Goal: Task Accomplishment & Management: Use online tool/utility

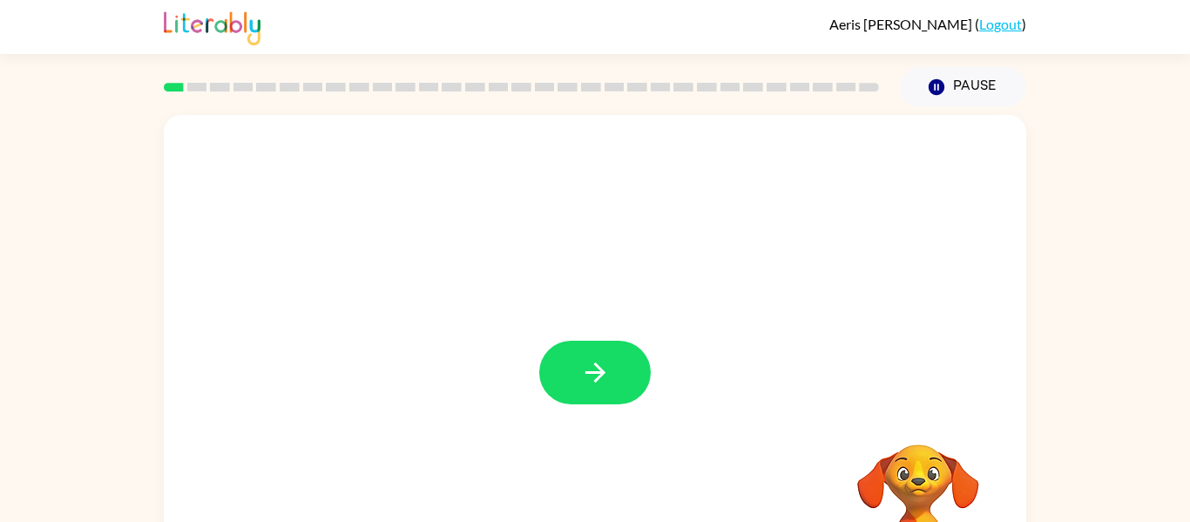
click at [932, 484] on video "Your browser must support playing .mp4 files to use Literably. Please try using…" at bounding box center [918, 504] width 174 height 174
click at [920, 456] on video "Your browser must support playing .mp4 files to use Literably. Please try using…" at bounding box center [918, 504] width 174 height 174
click at [921, 460] on video "Your browser must support playing .mp4 files to use Literably. Please try using…" at bounding box center [918, 504] width 174 height 174
click at [612, 354] on button "button" at bounding box center [595, 373] width 112 height 64
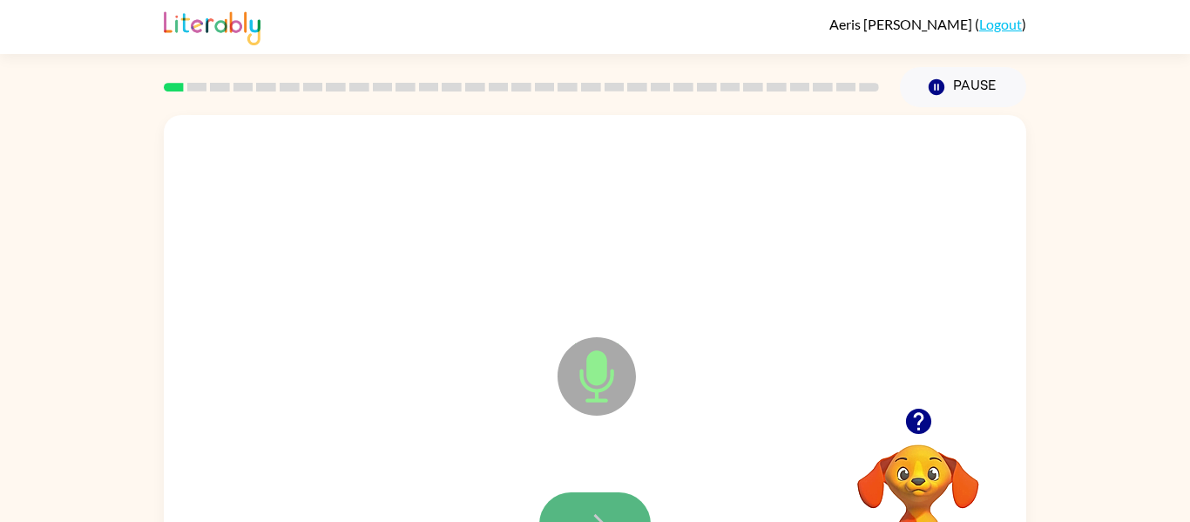
click at [603, 515] on icon "button" at bounding box center [595, 524] width 31 height 31
click at [584, 507] on button "button" at bounding box center [595, 524] width 112 height 64
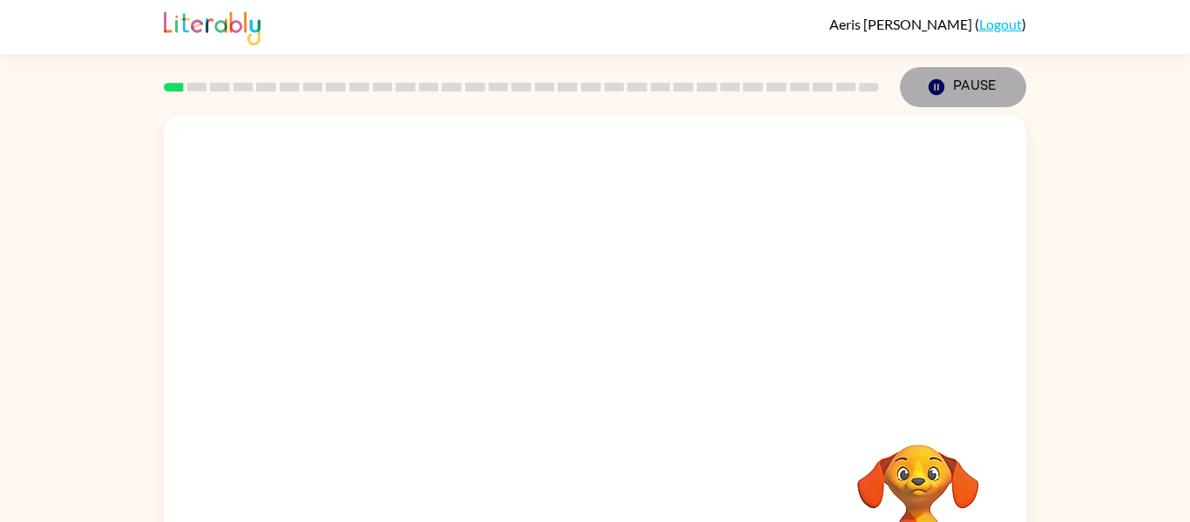
click at [900, 67] on button "Pause Pause" at bounding box center [963, 87] width 126 height 40
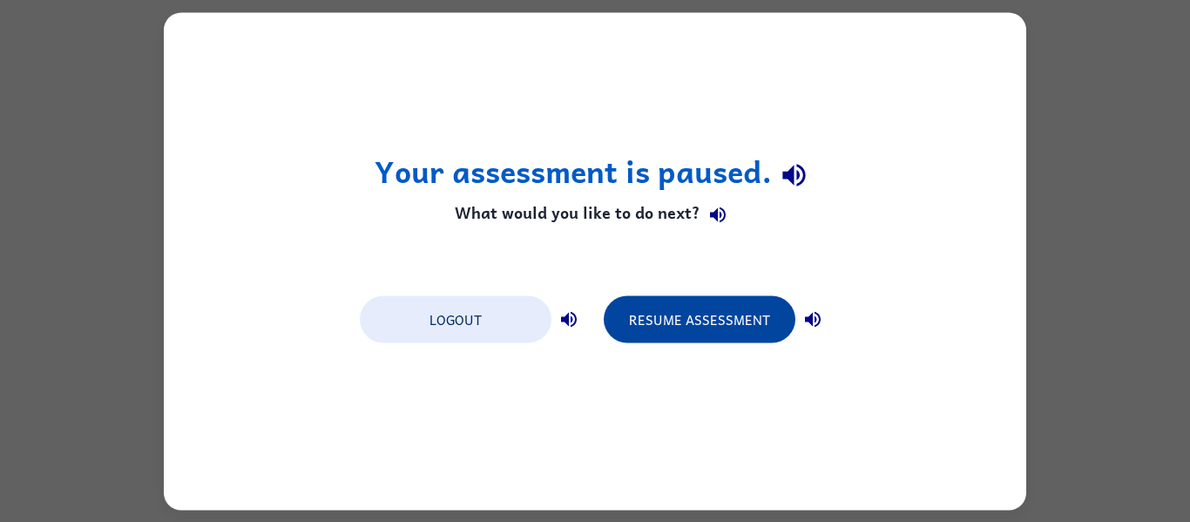
click at [743, 319] on button "Resume Assessment" at bounding box center [700, 318] width 192 height 47
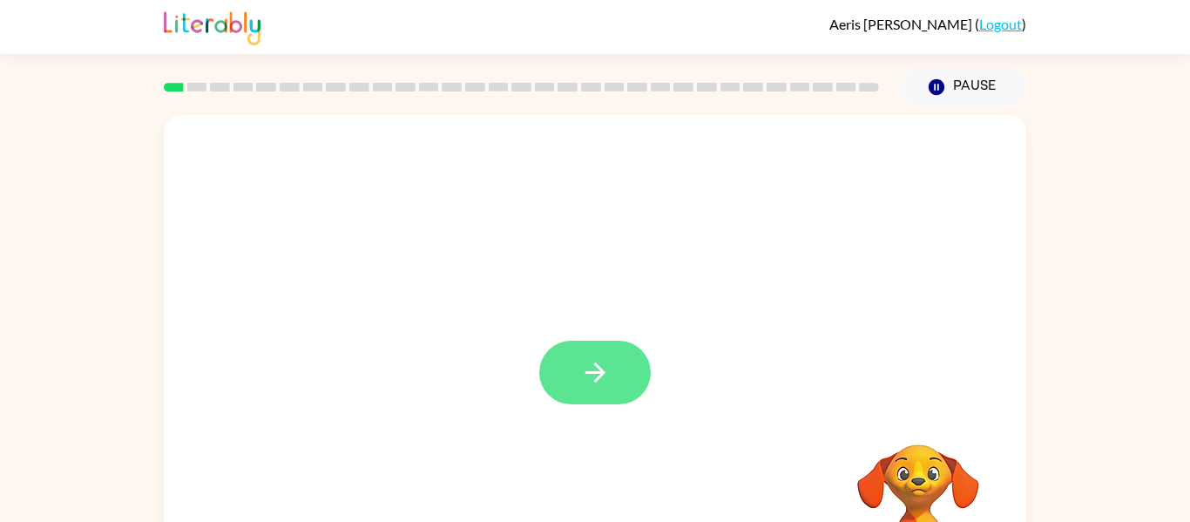
click at [589, 369] on icon "button" at bounding box center [595, 372] width 31 height 31
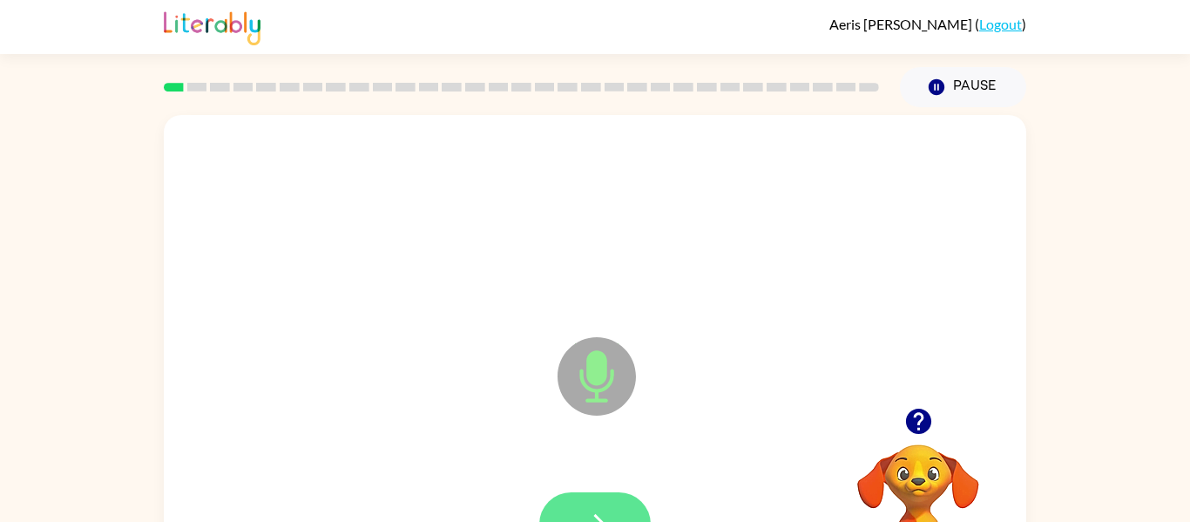
click at [604, 493] on button "button" at bounding box center [595, 524] width 112 height 64
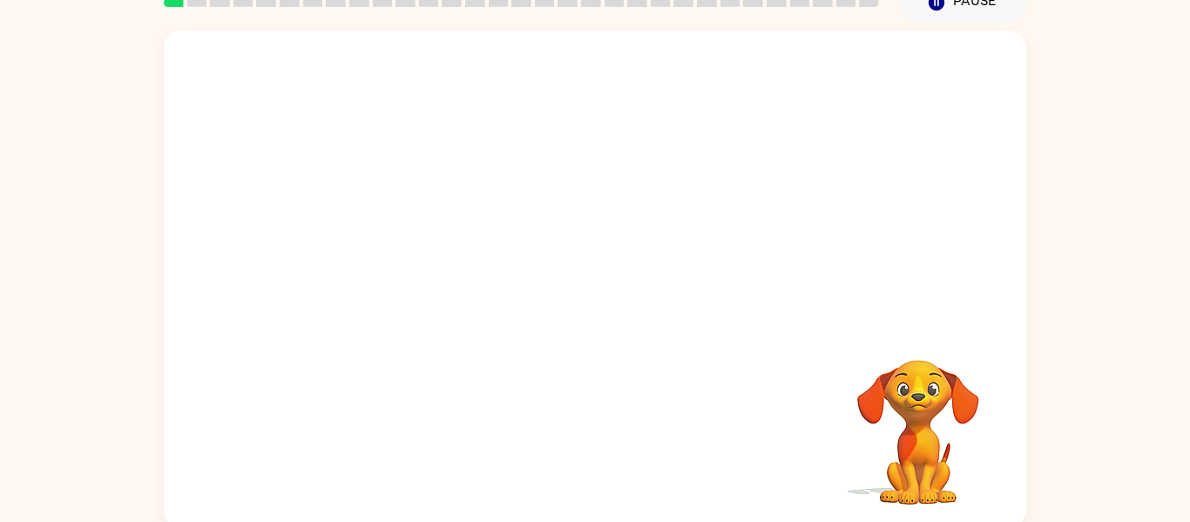
scroll to position [91, 0]
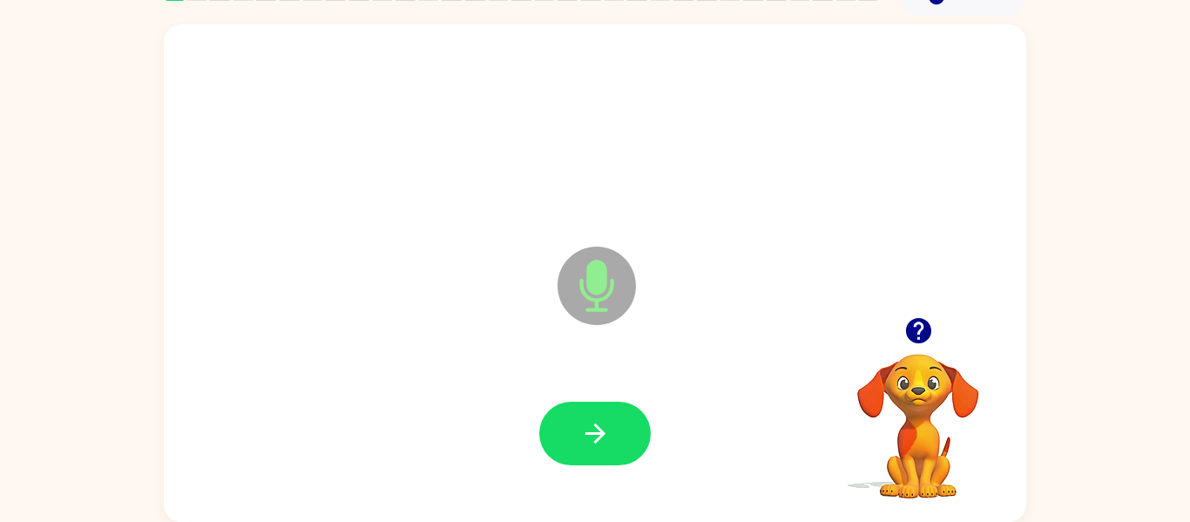
click at [920, 329] on icon "button" at bounding box center [919, 330] width 31 height 31
click at [626, 412] on button "button" at bounding box center [595, 434] width 112 height 64
click at [624, 412] on button "button" at bounding box center [595, 434] width 112 height 64
click at [912, 321] on icon "button" at bounding box center [917, 330] width 25 height 25
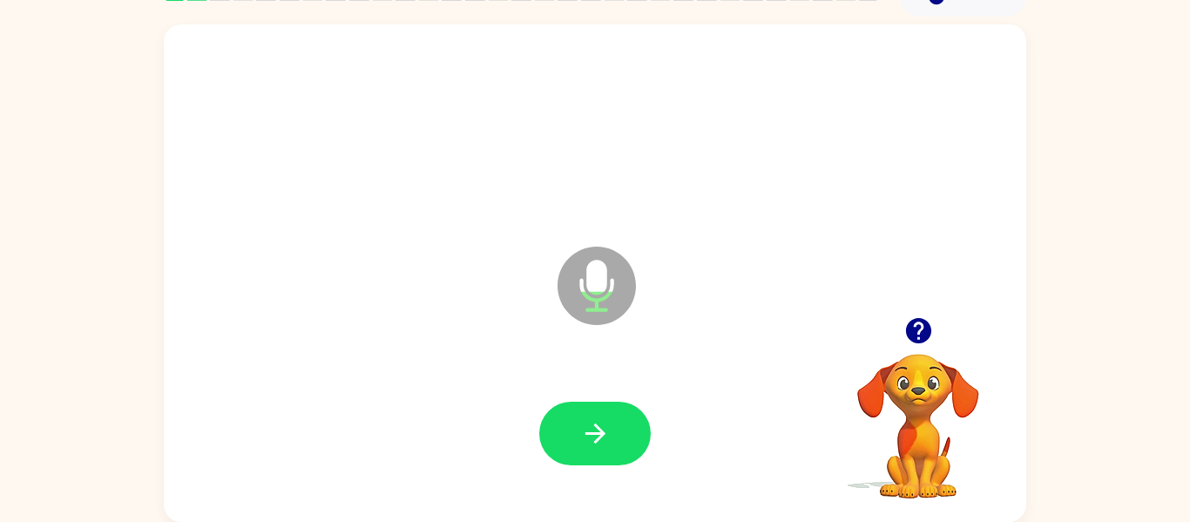
click at [912, 321] on icon "button" at bounding box center [917, 330] width 25 height 25
click at [594, 493] on div at bounding box center [595, 434] width 828 height 143
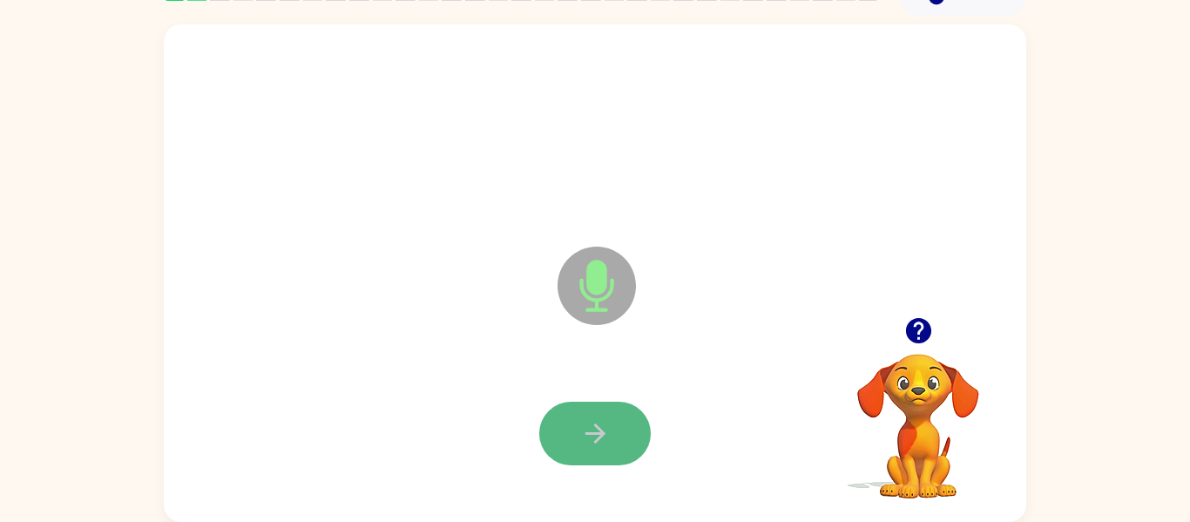
click at [596, 424] on icon "button" at bounding box center [595, 433] width 31 height 31
click at [600, 430] on icon "button" at bounding box center [595, 434] width 20 height 20
click at [600, 430] on div at bounding box center [595, 434] width 112 height 64
click at [600, 430] on icon "button" at bounding box center [595, 434] width 20 height 20
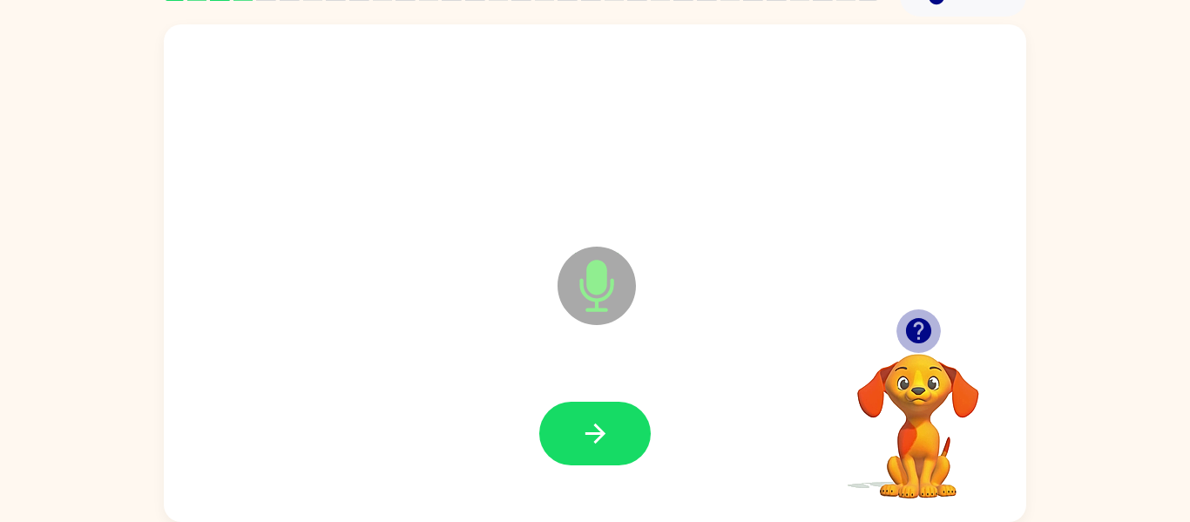
click at [920, 321] on icon "button" at bounding box center [917, 330] width 25 height 25
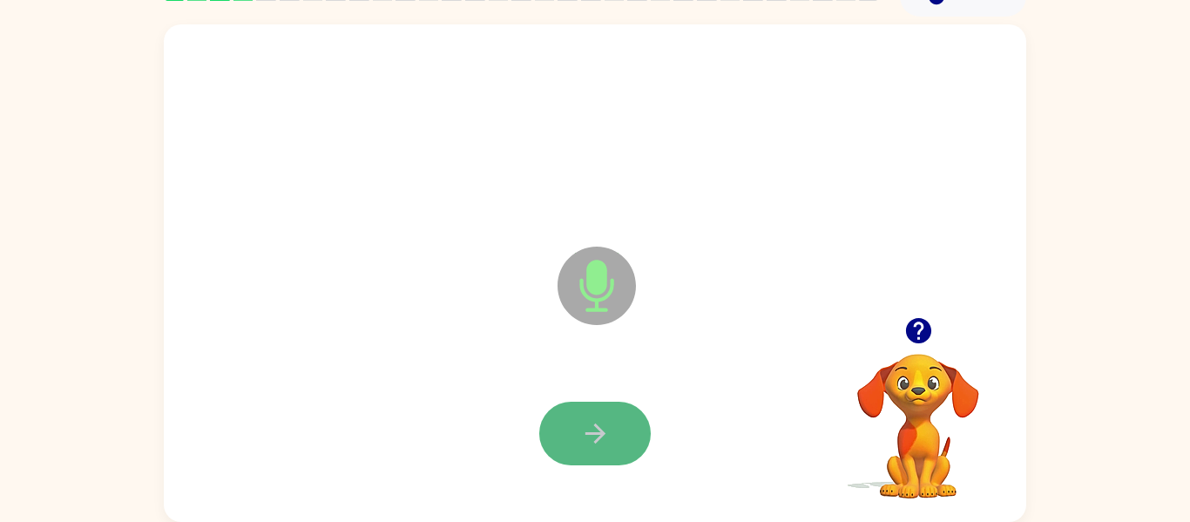
click at [621, 413] on button "button" at bounding box center [595, 434] width 112 height 64
click at [619, 417] on button "button" at bounding box center [595, 434] width 112 height 64
click at [599, 439] on icon "button" at bounding box center [595, 433] width 31 height 31
click at [604, 435] on icon "button" at bounding box center [595, 433] width 31 height 31
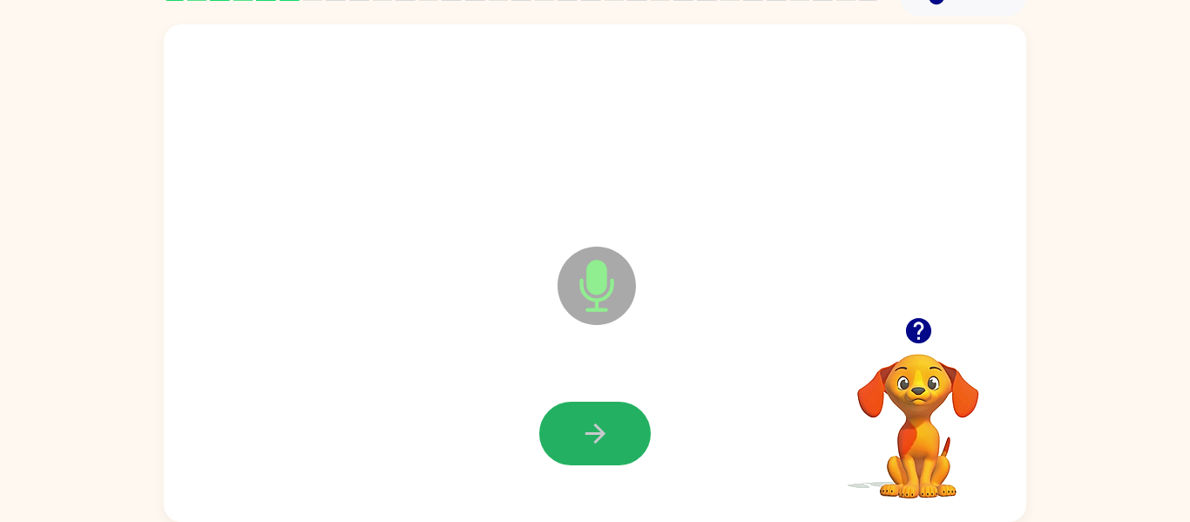
click at [604, 435] on icon "button" at bounding box center [595, 433] width 31 height 31
click at [604, 434] on icon "button" at bounding box center [595, 434] width 20 height 20
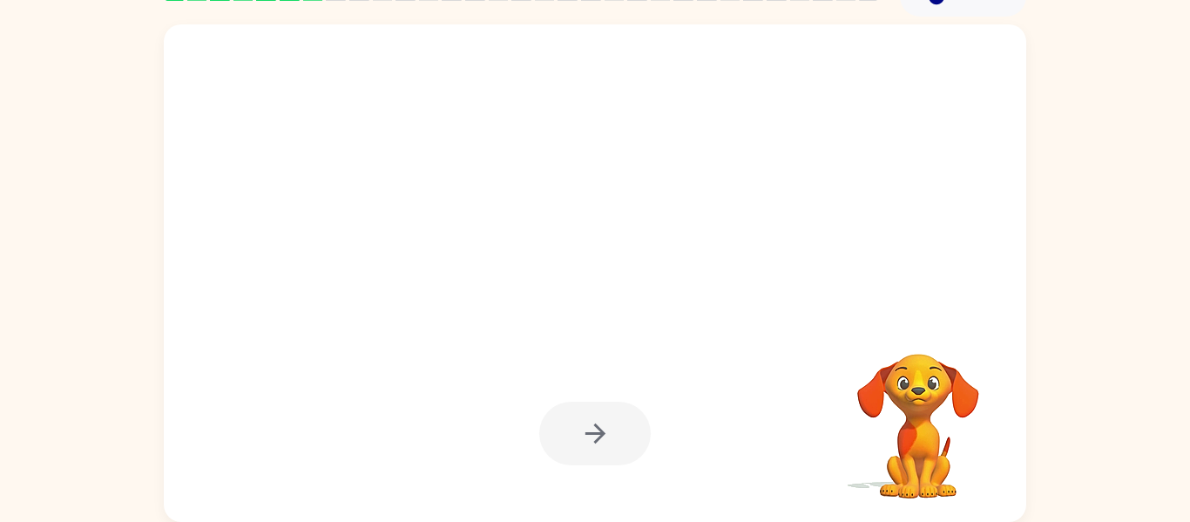
click at [604, 434] on div at bounding box center [595, 434] width 112 height 64
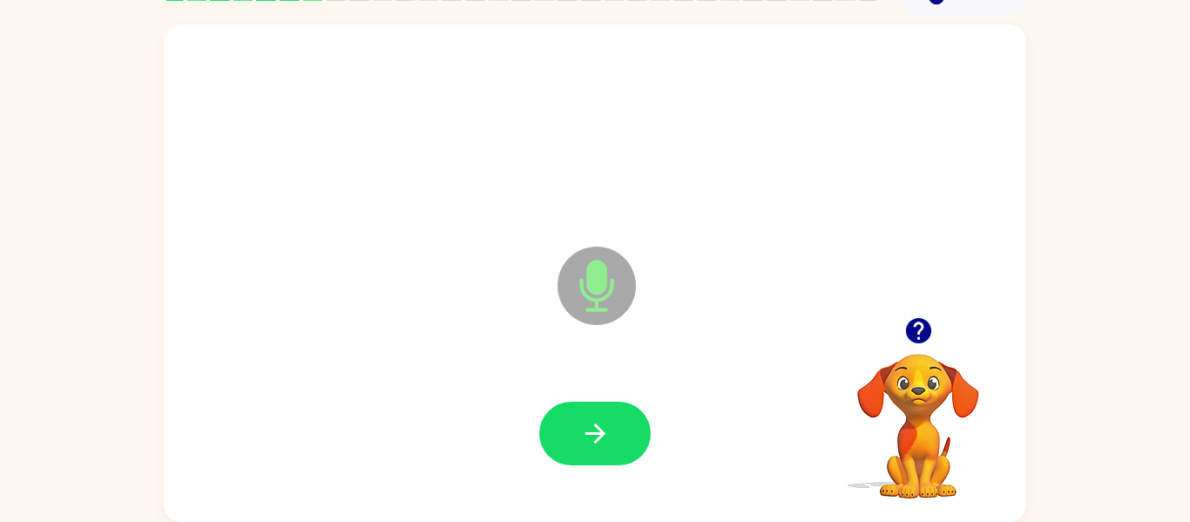
click at [604, 434] on icon "button" at bounding box center [595, 434] width 20 height 20
click at [561, 438] on button "button" at bounding box center [595, 434] width 112 height 64
click at [914, 325] on icon "button" at bounding box center [919, 330] width 31 height 31
click at [619, 415] on button "button" at bounding box center [595, 434] width 112 height 64
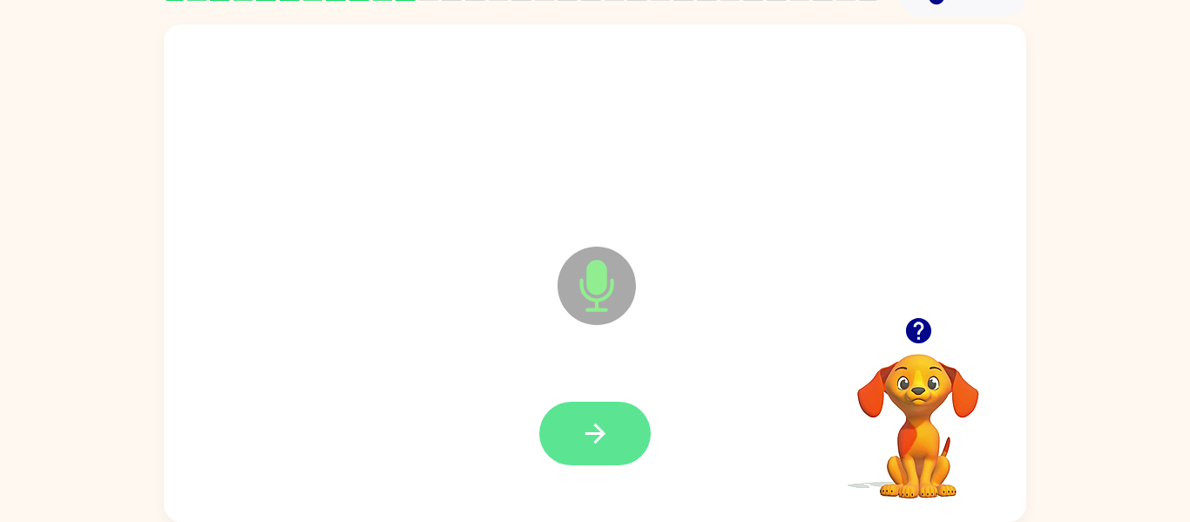
click at [617, 421] on button "button" at bounding box center [595, 434] width 112 height 64
click at [578, 424] on button "button" at bounding box center [595, 434] width 112 height 64
click at [557, 415] on button "button" at bounding box center [595, 434] width 112 height 64
click at [625, 420] on button "button" at bounding box center [595, 434] width 112 height 64
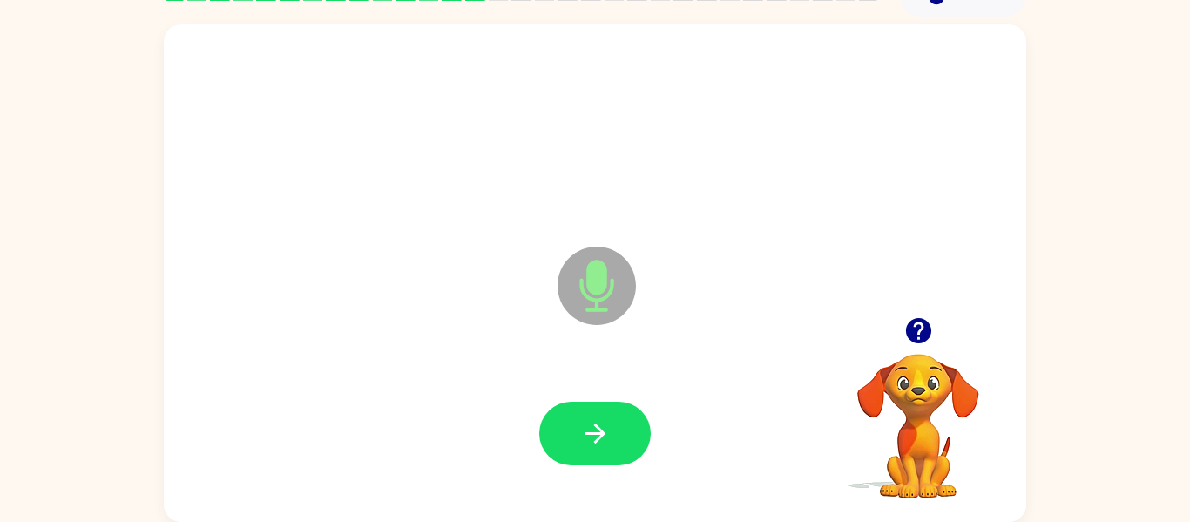
click at [625, 420] on button "button" at bounding box center [595, 434] width 112 height 64
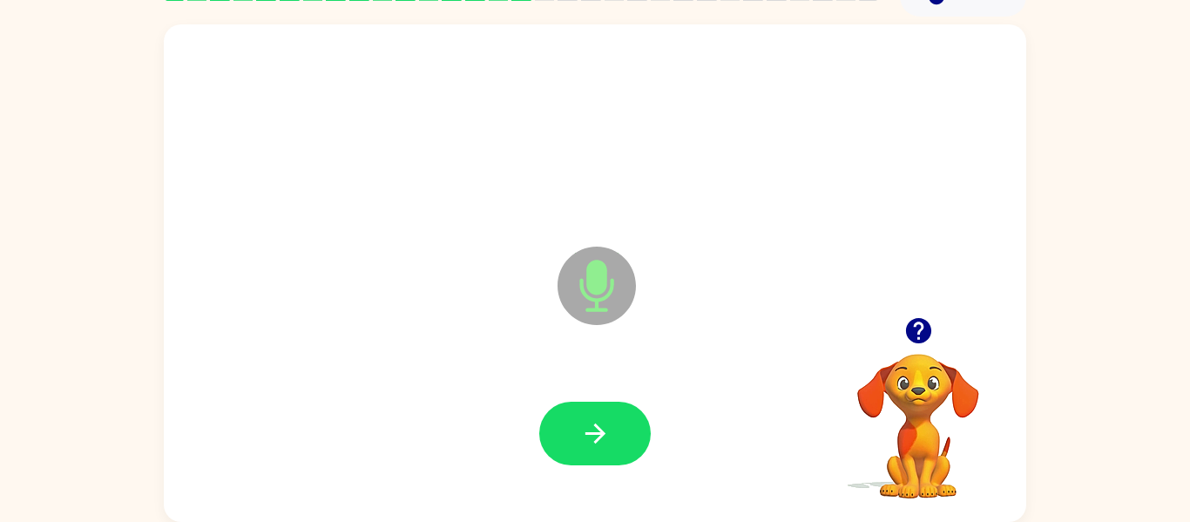
click at [625, 420] on button "button" at bounding box center [595, 434] width 112 height 64
click at [625, 422] on button "button" at bounding box center [595, 434] width 112 height 64
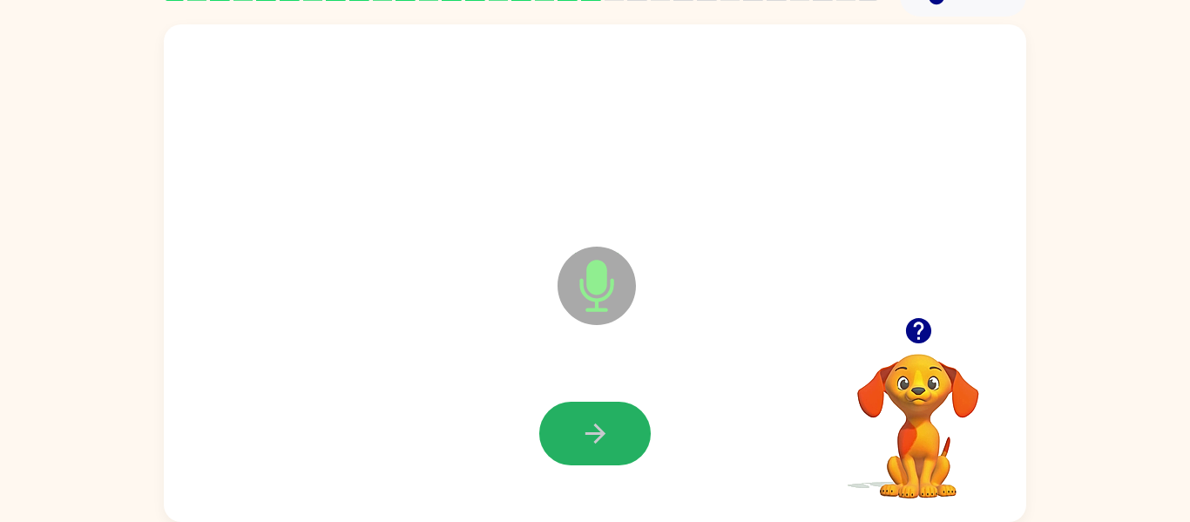
click at [625, 422] on button "button" at bounding box center [595, 434] width 112 height 64
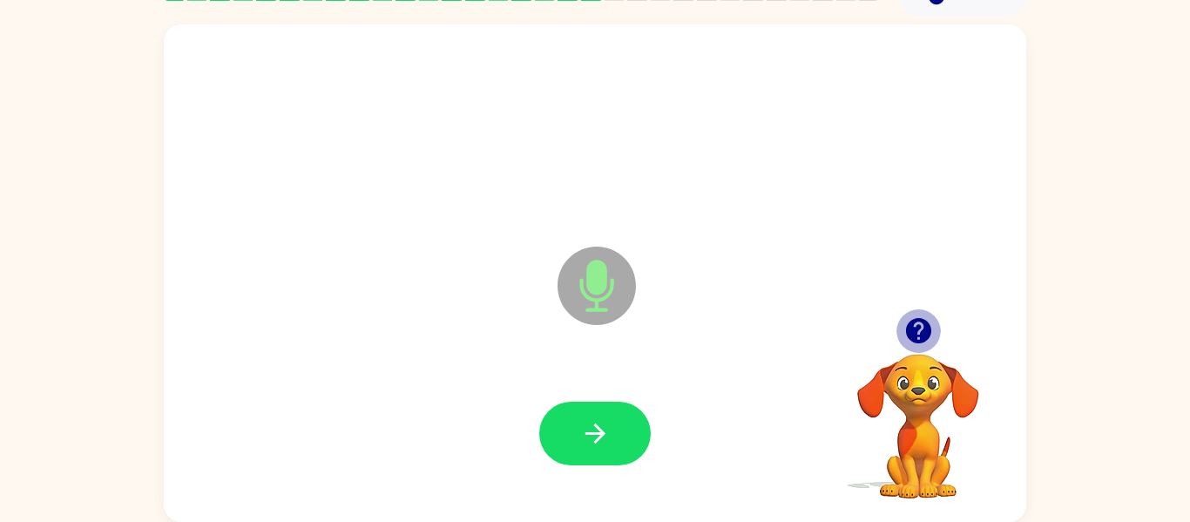
click at [928, 324] on icon "button" at bounding box center [917, 330] width 25 height 25
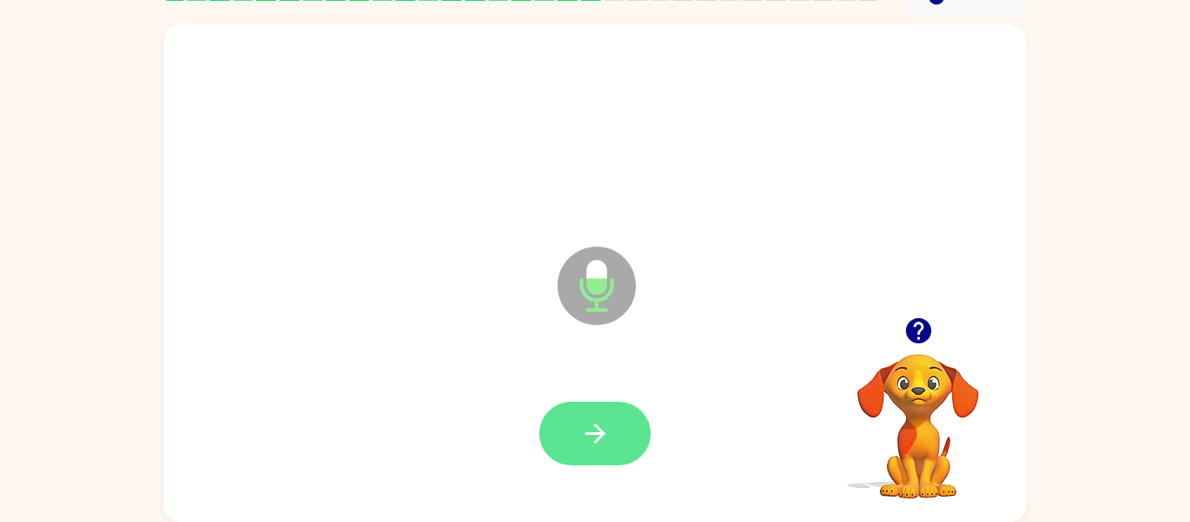
click at [605, 425] on icon "button" at bounding box center [595, 433] width 31 height 31
click at [589, 410] on button "button" at bounding box center [595, 434] width 112 height 64
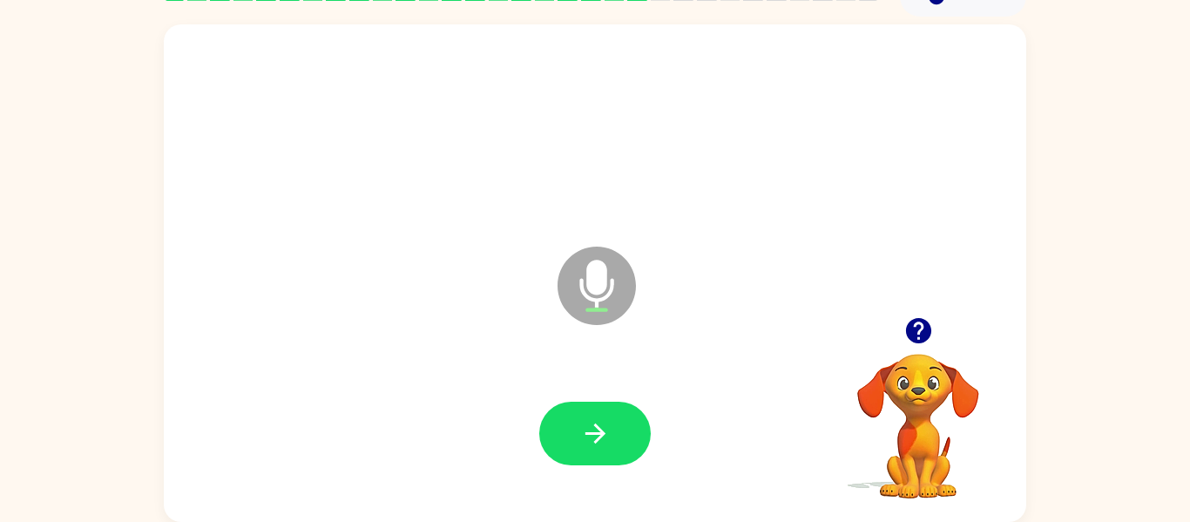
click at [925, 330] on icon "button" at bounding box center [917, 330] width 25 height 25
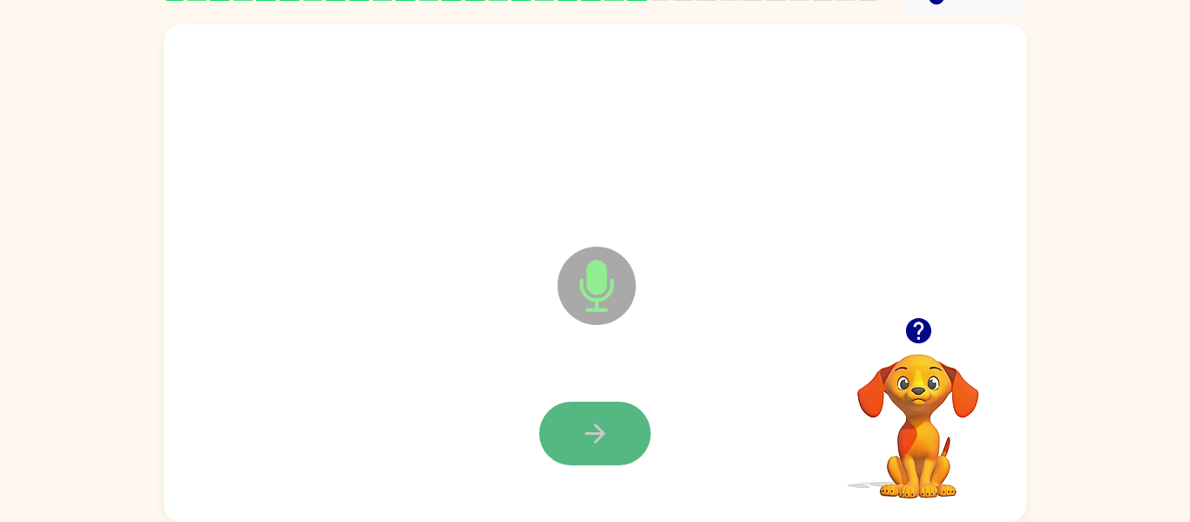
click at [611, 427] on button "button" at bounding box center [595, 434] width 112 height 64
click at [586, 430] on icon "button" at bounding box center [595, 433] width 31 height 31
click at [595, 444] on icon "button" at bounding box center [595, 433] width 31 height 31
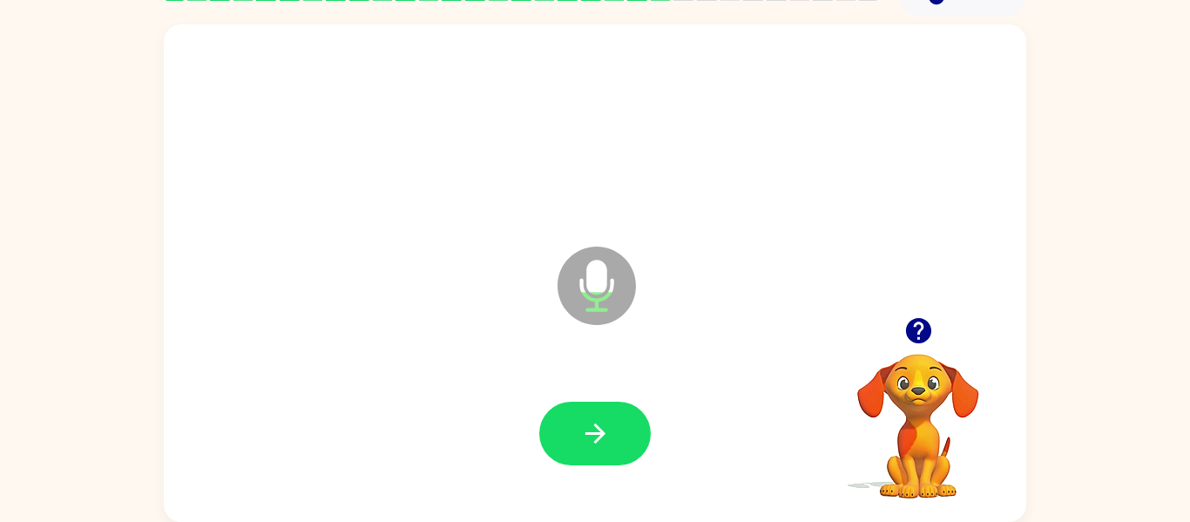
click at [908, 327] on icon "button" at bounding box center [917, 330] width 25 height 25
click at [913, 332] on icon "button" at bounding box center [917, 330] width 25 height 25
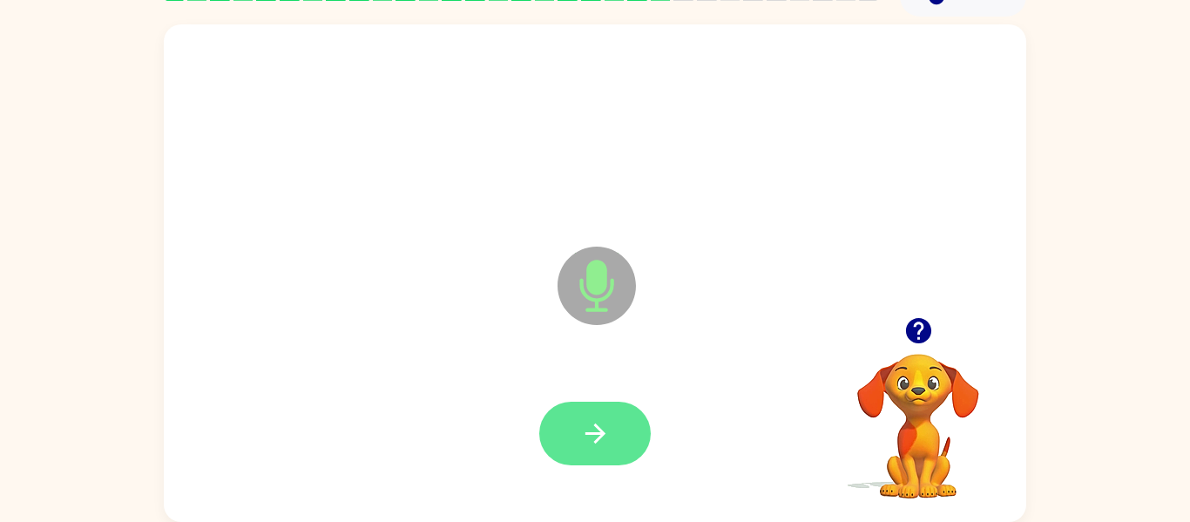
click at [603, 450] on button "button" at bounding box center [595, 434] width 112 height 64
click at [601, 434] on icon "button" at bounding box center [595, 434] width 20 height 20
click at [601, 435] on icon "button" at bounding box center [595, 434] width 20 height 20
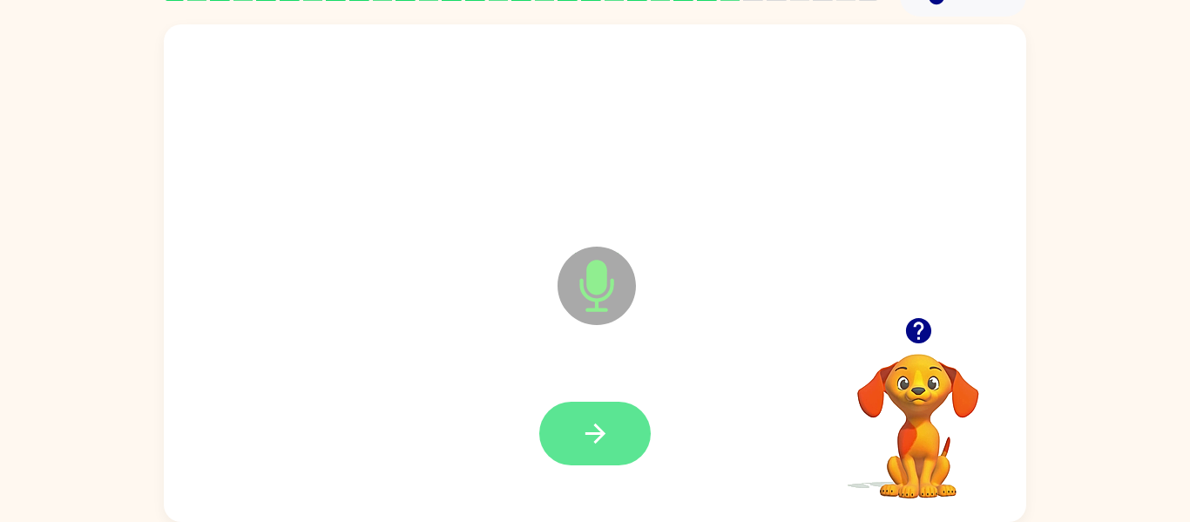
click at [607, 425] on icon "button" at bounding box center [595, 433] width 31 height 31
click at [924, 335] on icon "button" at bounding box center [917, 330] width 25 height 25
click at [586, 421] on icon "button" at bounding box center [595, 433] width 31 height 31
click at [589, 417] on button "button" at bounding box center [595, 434] width 112 height 64
click at [602, 437] on icon "button" at bounding box center [595, 433] width 31 height 31
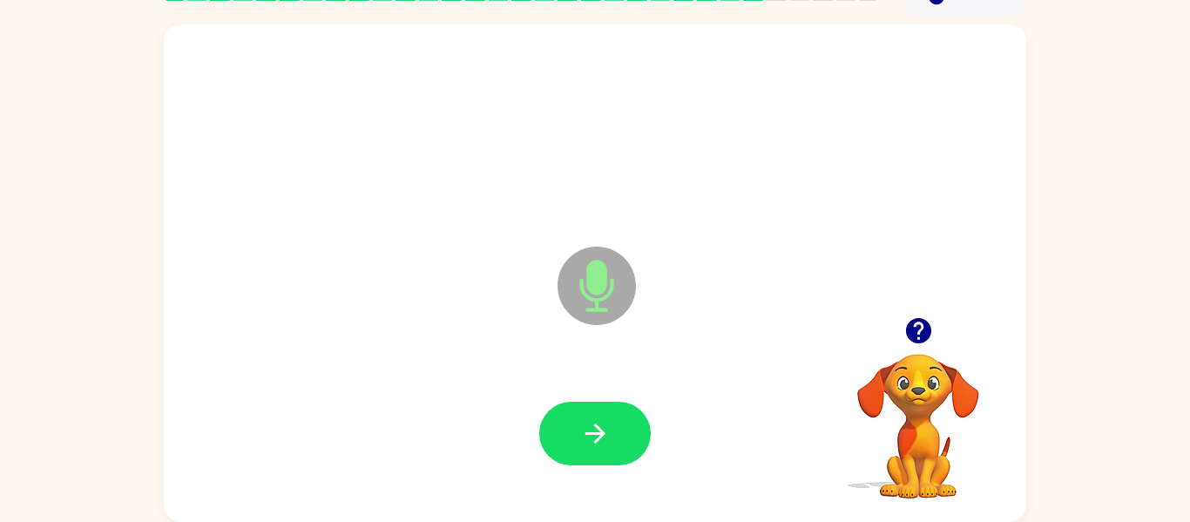
click at [602, 437] on icon "button" at bounding box center [595, 433] width 31 height 31
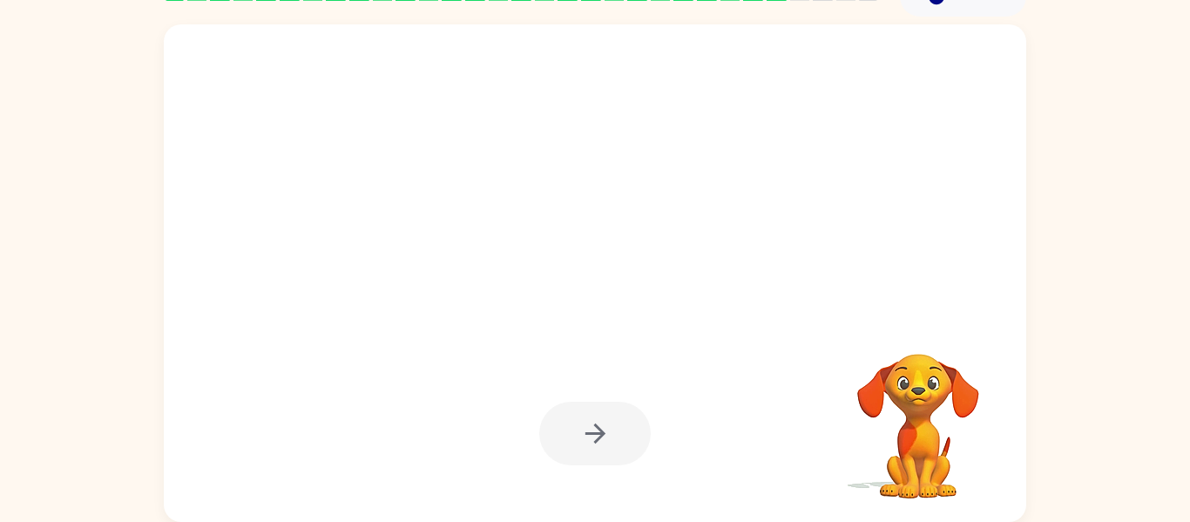
click at [602, 437] on div at bounding box center [595, 434] width 112 height 64
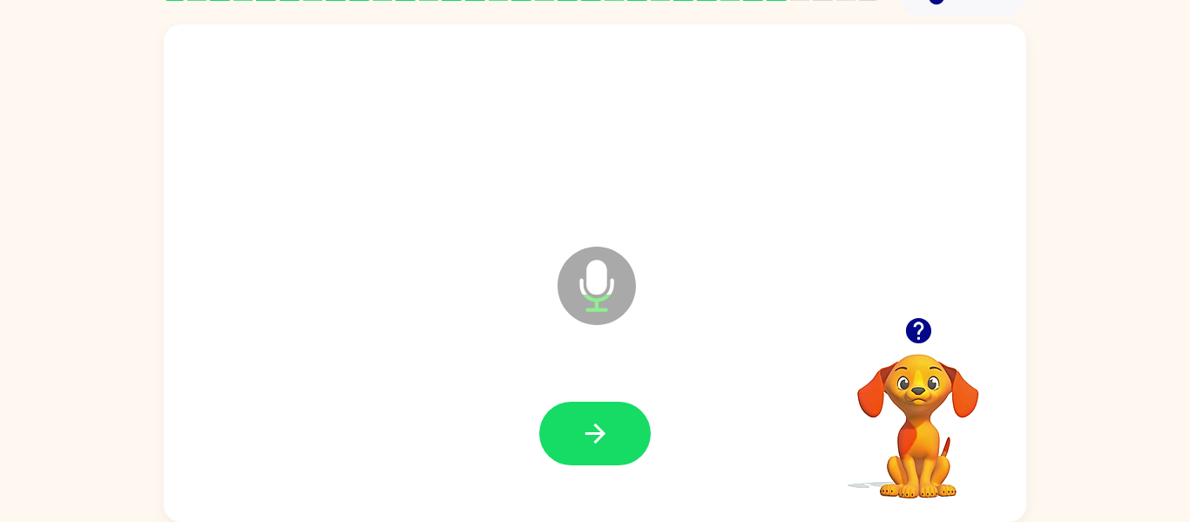
click at [921, 335] on icon "button" at bounding box center [917, 330] width 25 height 25
click at [610, 279] on icon "Microphone The Microphone is here when it is your turn to talk" at bounding box center [683, 307] width 261 height 131
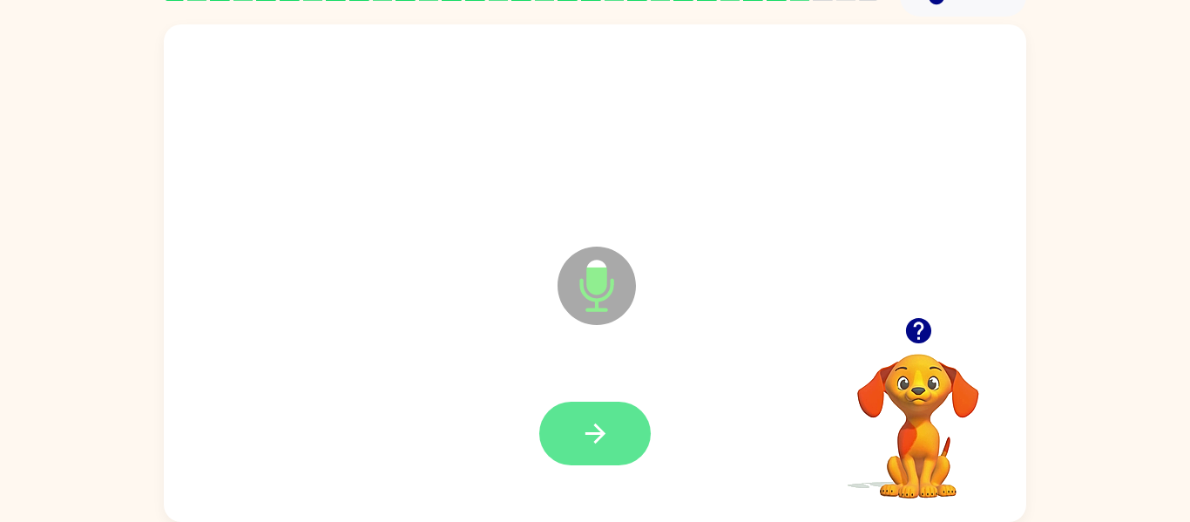
click at [613, 432] on button "button" at bounding box center [595, 434] width 112 height 64
click at [588, 422] on icon "button" at bounding box center [595, 433] width 31 height 31
click at [594, 424] on icon "button" at bounding box center [595, 434] width 20 height 20
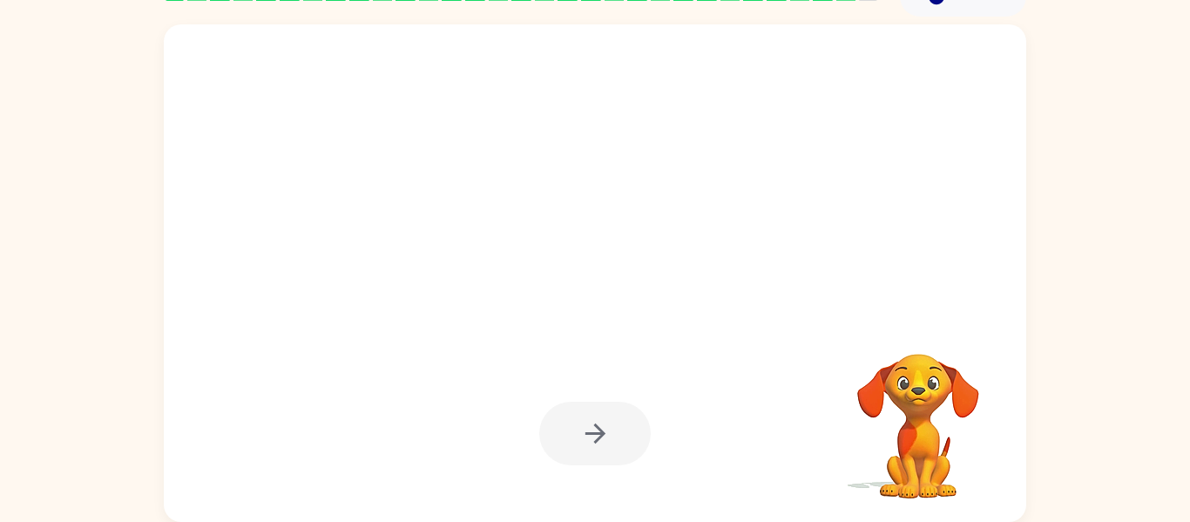
click at [594, 424] on div at bounding box center [595, 434] width 112 height 64
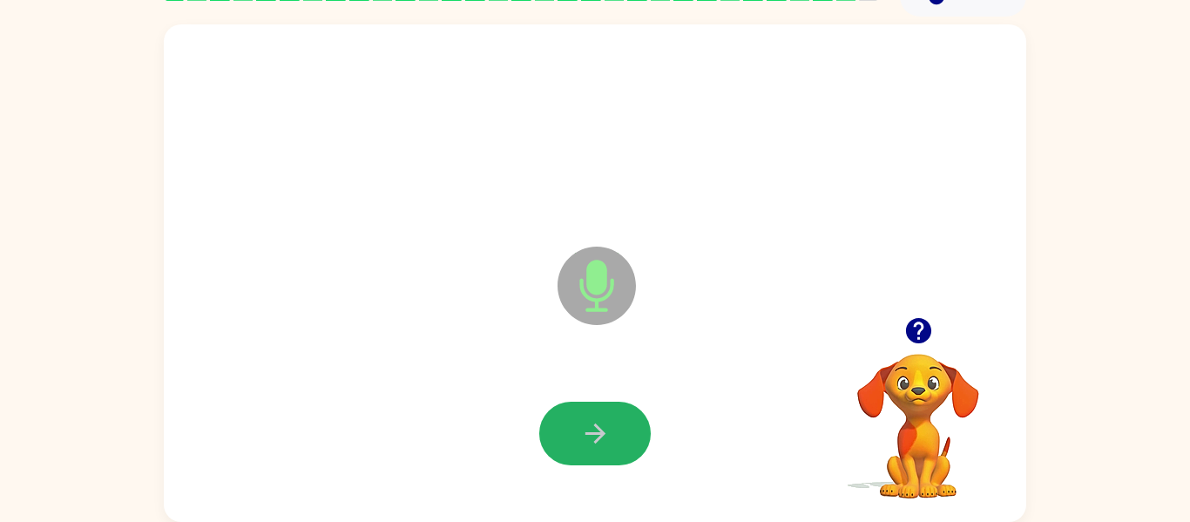
click at [594, 424] on icon "button" at bounding box center [595, 434] width 20 height 20
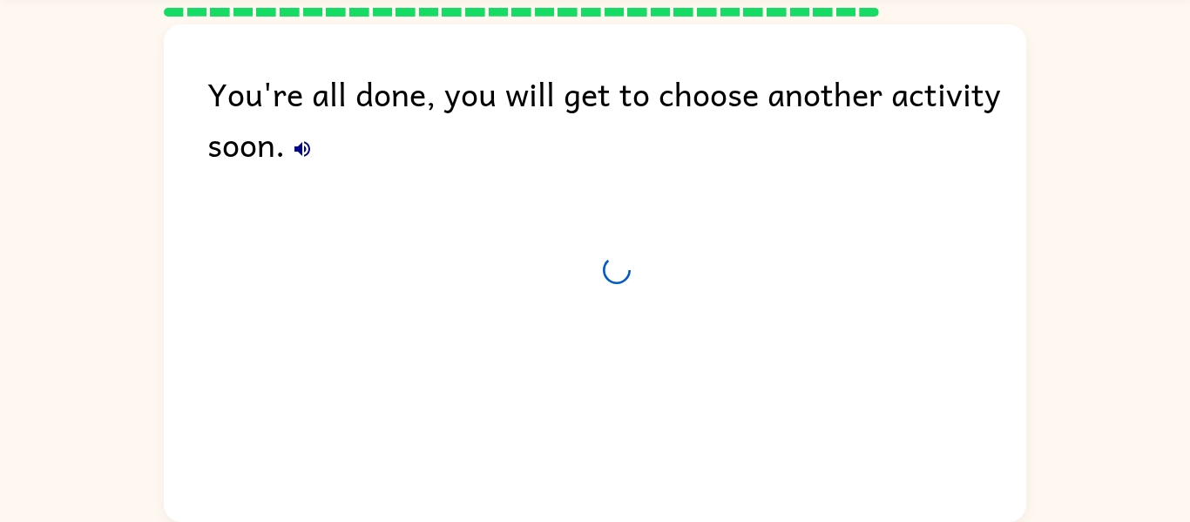
scroll to position [59, 0]
